Goal: Task Accomplishment & Management: Use online tool/utility

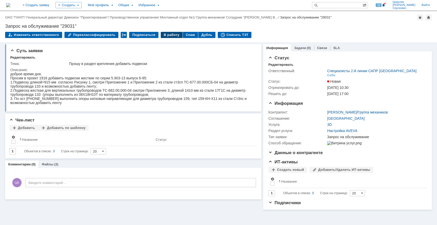
click at [164, 35] on div "В работу" at bounding box center [172, 35] width 22 height 6
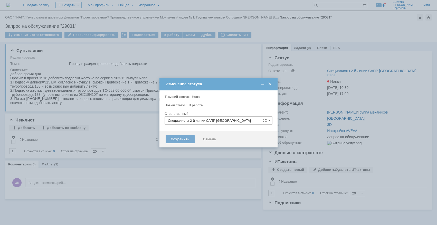
type input "[PERSON_NAME]"
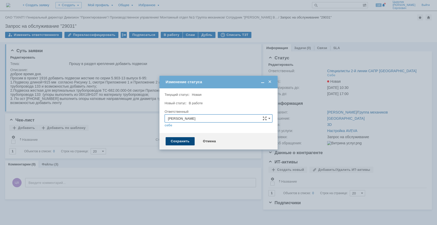
click at [178, 139] on div "Сохранить" at bounding box center [180, 141] width 29 height 8
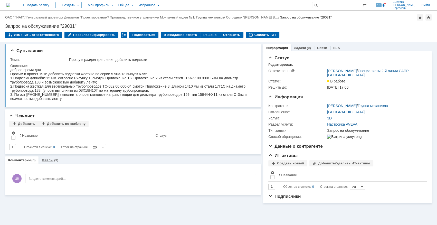
click at [56, 161] on div "(3)" at bounding box center [56, 160] width 4 height 4
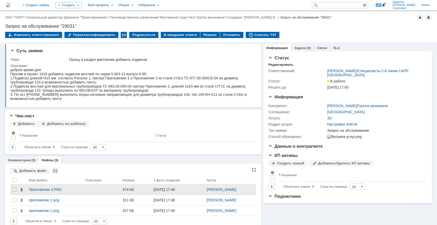
click at [21, 190] on span at bounding box center [22, 189] width 4 height 4
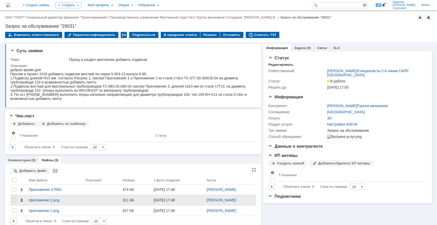
click at [21, 200] on span at bounding box center [22, 200] width 4 height 4
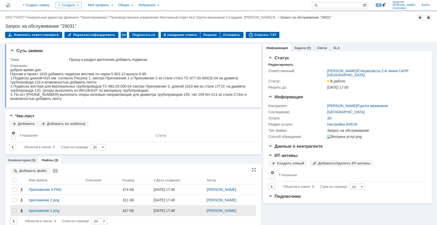
click at [21, 210] on span at bounding box center [22, 210] width 4 height 4
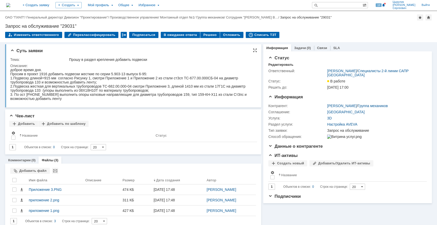
click at [46, 94] on div "3. По ост [PHONE_NUMBER] выполнить опоры катковые направляющие для диаметра тру…" at bounding box center [131, 96] width 242 height 8
drag, startPoint x: 27, startPoint y: 94, endPoint x: 42, endPoint y: 94, distance: 15.4
click at [42, 94] on div "3. По ост [PHONE_NUMBER] выполнить опоры катковые направляющие для диаметра тру…" at bounding box center [131, 96] width 242 height 8
click at [24, 95] on div "3. По ост [PHONE_NUMBER] выполнить опоры катковые направляющие для диаметра тру…" at bounding box center [131, 96] width 242 height 8
drag, startPoint x: 20, startPoint y: 95, endPoint x: 43, endPoint y: 95, distance: 22.8
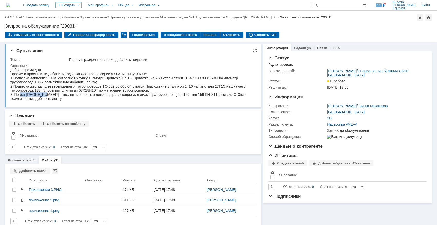
click at [43, 95] on div "3. По ост [PHONE_NUMBER] выполнить опоры катковые направляющие для диаметра тру…" at bounding box center [131, 96] width 242 height 8
copy div "ост 36-146-88"
click at [105, 94] on div "3. По ост [PHONE_NUMBER] выполнить опоры катковые направляющие для диаметра тру…" at bounding box center [131, 96] width 242 height 8
click at [202, 33] on div "Решено" at bounding box center [210, 35] width 20 height 6
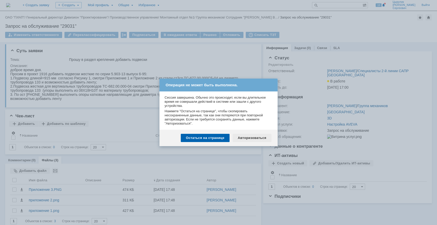
click at [250, 140] on div "Авторизоваться" at bounding box center [251, 138] width 39 height 8
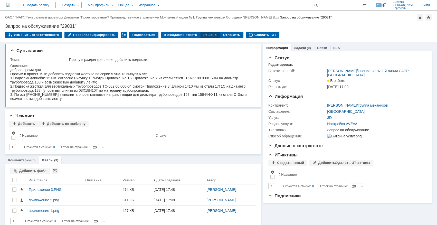
click at [200, 35] on div "Решено" at bounding box center [210, 35] width 20 height 6
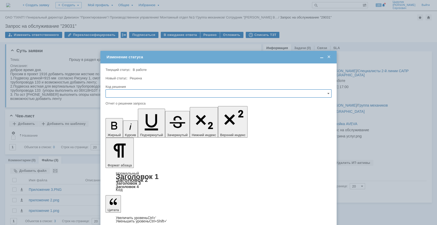
click at [173, 91] on input "text" at bounding box center [218, 93] width 226 height 8
click at [140, 124] on div "Решено" at bounding box center [218, 128] width 225 height 8
type input "Решено"
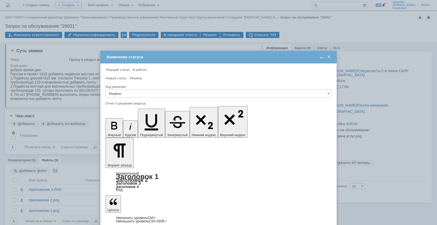
scroll to position [0, 2]
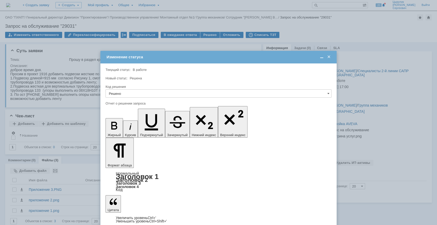
scroll to position [42, 2]
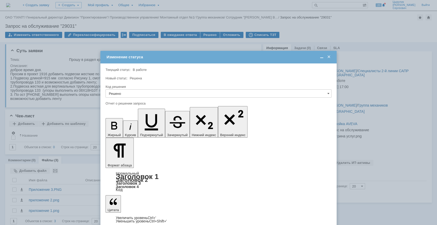
drag, startPoint x: 136, startPoint y: 1481, endPoint x: 111, endPoint y: 1481, distance: 24.9
copy div "Спецификация"
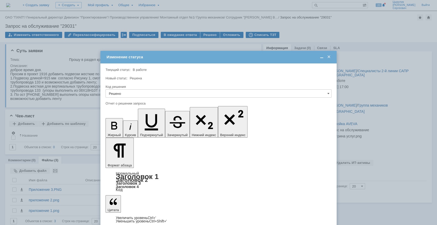
scroll to position [36, 2]
drag, startPoint x: 121, startPoint y: 1485, endPoint x: 111, endPoint y: 1484, distance: 10.5
copy div "Styp:"
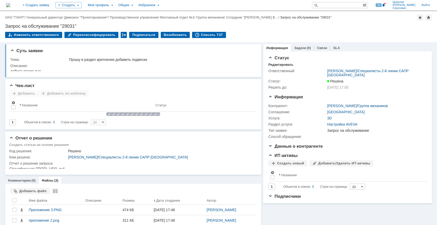
scroll to position [0, 0]
